Goal: Find specific page/section: Find specific page/section

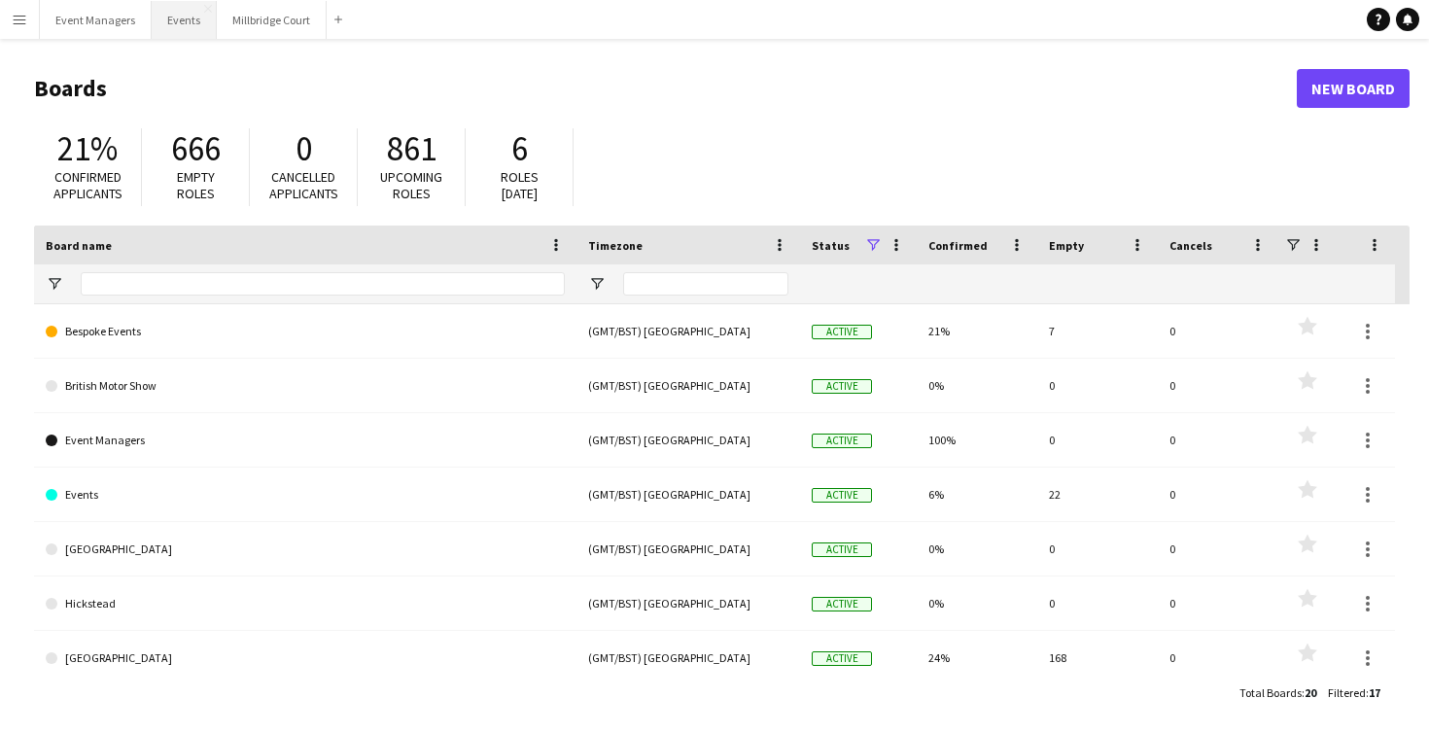
click at [195, 23] on button "Events Close" at bounding box center [184, 20] width 65 height 38
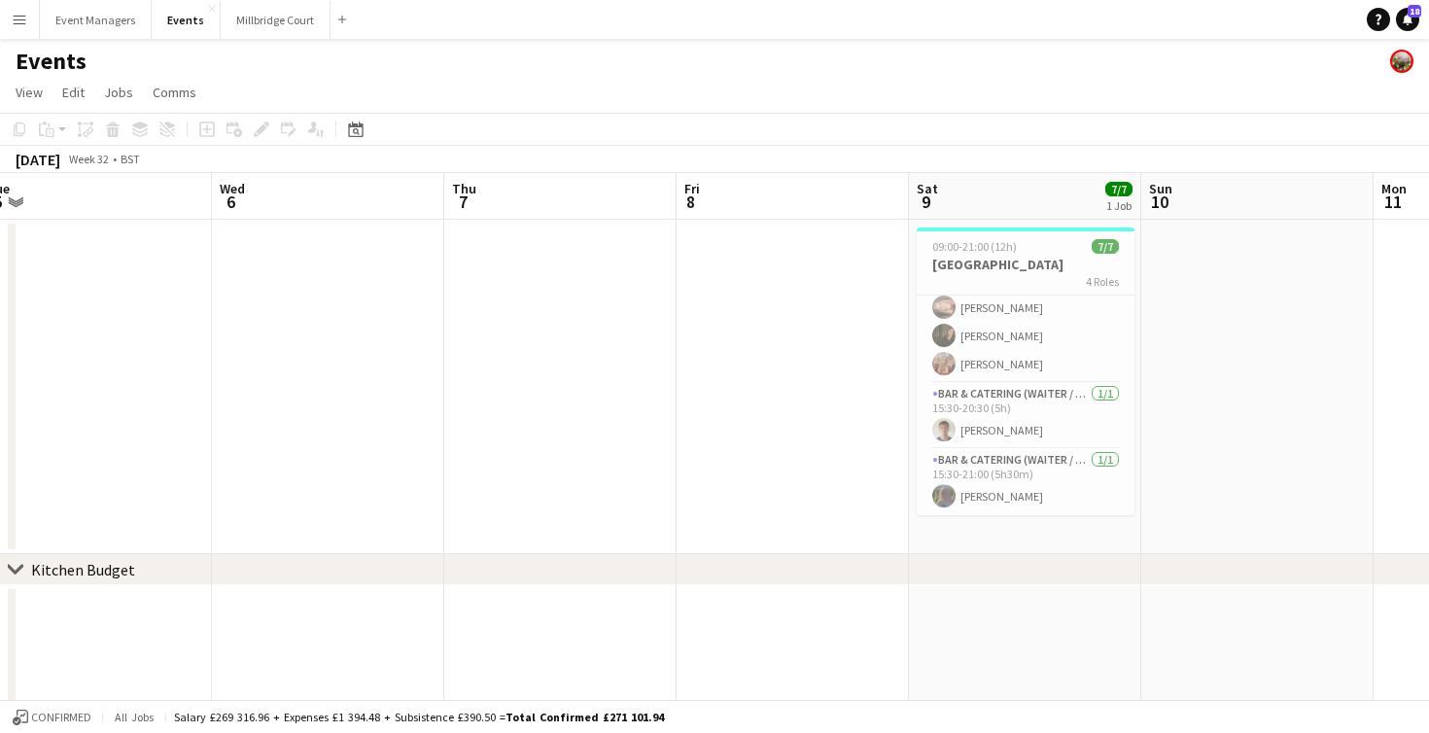
click at [1398, 54] on app-user-avatar at bounding box center [1401, 61] width 23 height 23
